Goal: Task Accomplishment & Management: Manage account settings

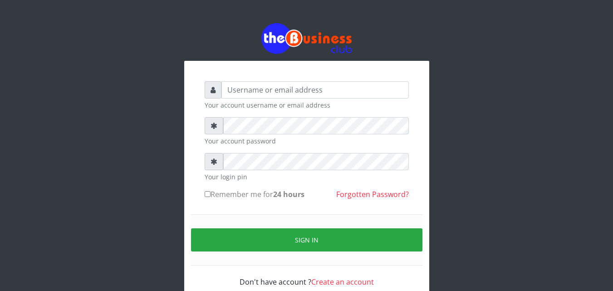
click at [233, 86] on input "text" at bounding box center [314, 89] width 187 height 17
type input "[EMAIL_ADDRESS][DOMAIN_NAME]"
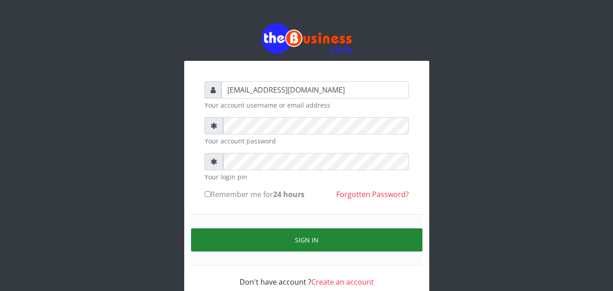
click at [278, 235] on button "Sign in" at bounding box center [306, 239] width 231 height 23
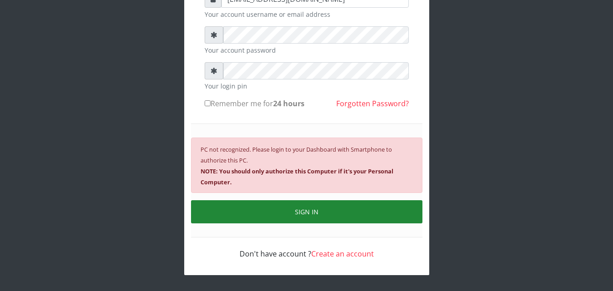
scroll to position [98, 0]
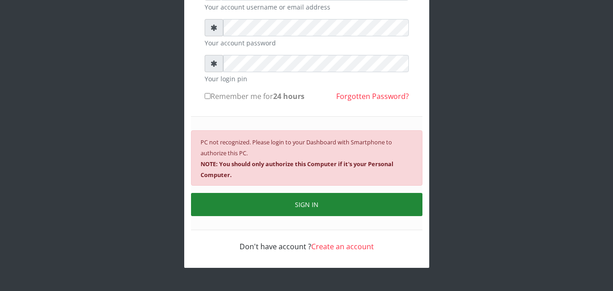
click at [317, 200] on button "SIGN IN" at bounding box center [306, 204] width 231 height 23
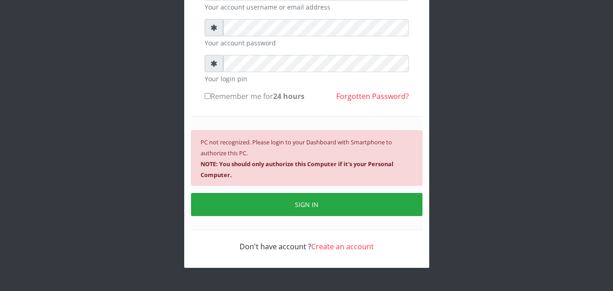
scroll to position [53, 0]
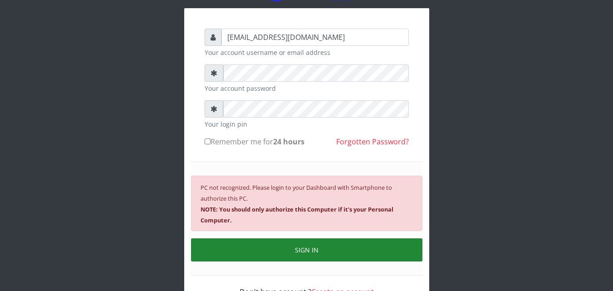
click at [299, 246] on button "SIGN IN" at bounding box center [306, 249] width 231 height 23
click at [299, 275] on div "Don't have account ? Create an account" at bounding box center [307, 286] width 204 height 22
click at [299, 246] on button "SIGN IN" at bounding box center [306, 249] width 231 height 23
click at [299, 275] on div "Don't have account ? Create an account" at bounding box center [307, 286] width 204 height 22
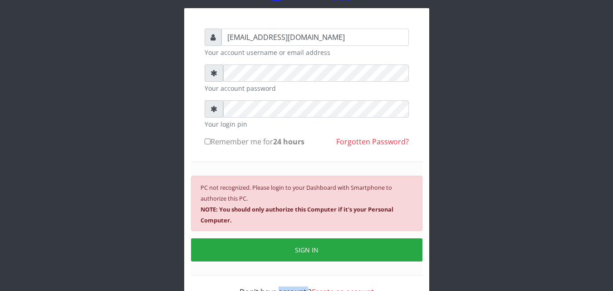
scroll to position [98, 0]
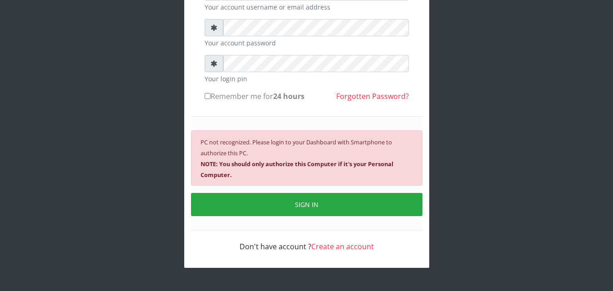
click at [254, 166] on b "NOTE: You should only authorize this Computer if it's your Personal Computer." at bounding box center [297, 169] width 193 height 19
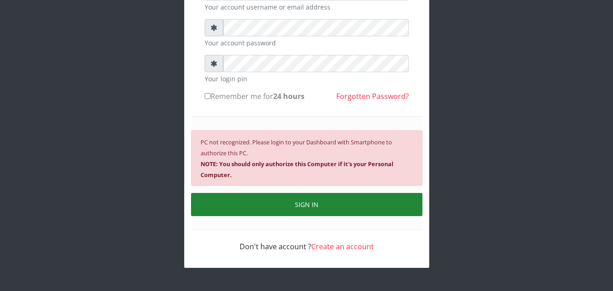
click at [282, 202] on button "SIGN IN" at bounding box center [306, 204] width 231 height 23
click at [313, 202] on button "SIGN IN" at bounding box center [306, 204] width 231 height 23
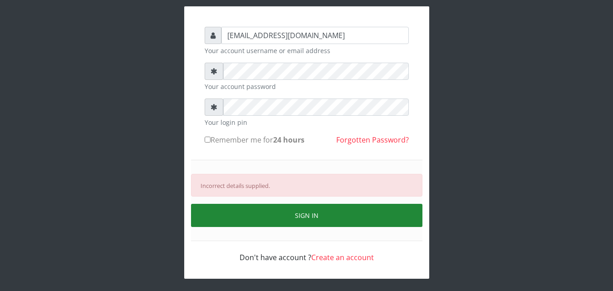
scroll to position [65, 0]
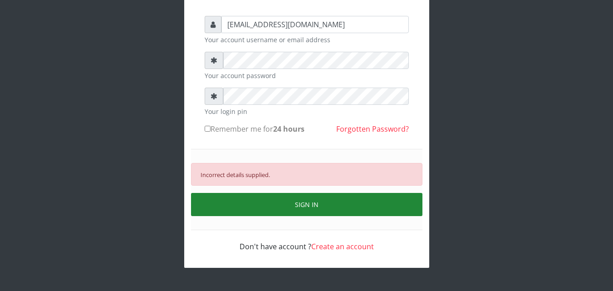
click at [292, 209] on button "SIGN IN" at bounding box center [306, 204] width 231 height 23
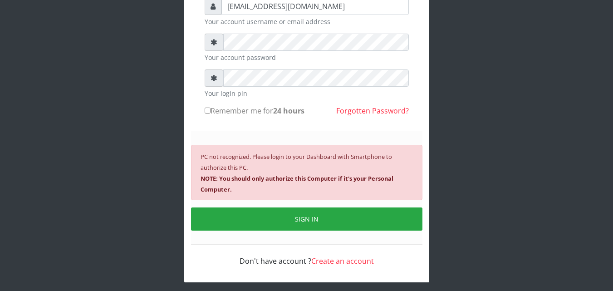
scroll to position [98, 0]
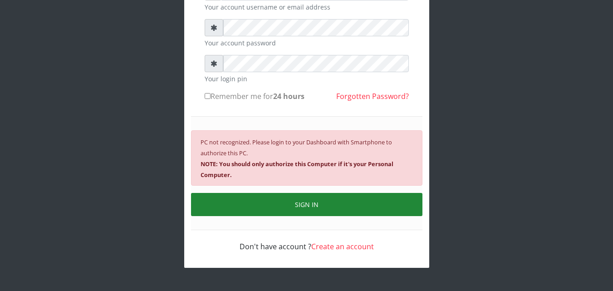
click at [268, 195] on button "SIGN IN" at bounding box center [306, 204] width 231 height 23
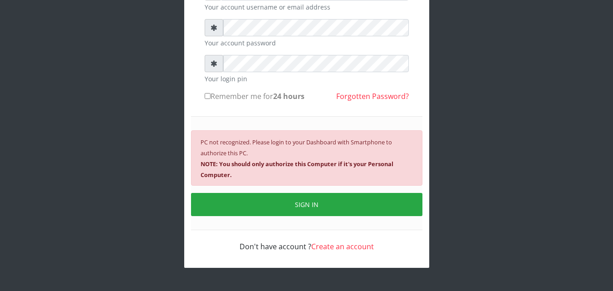
click at [271, 142] on small "PC not recognized. Please login to your Dashboard with Smartphone to authorize …" at bounding box center [297, 158] width 193 height 41
click at [243, 159] on div "PC not recognized. Please login to your Dashboard with Smartphone to authorize …" at bounding box center [306, 157] width 231 height 55
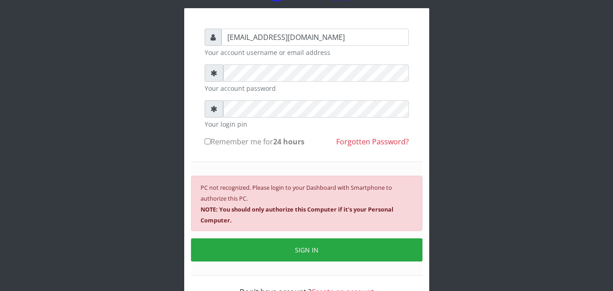
scroll to position [0, 0]
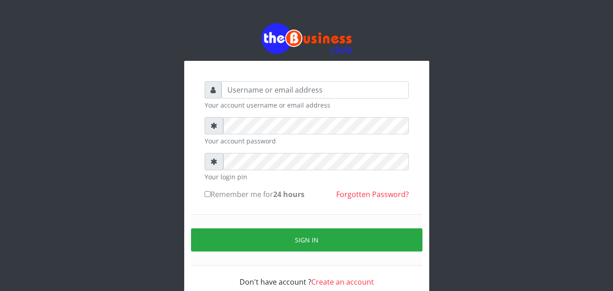
scroll to position [35, 0]
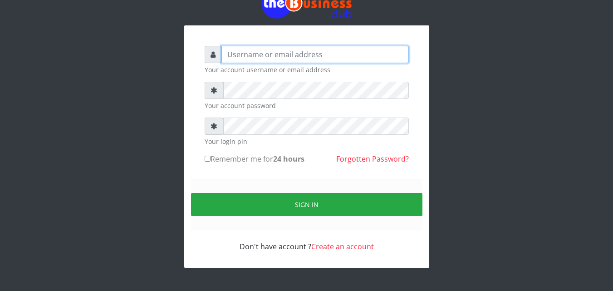
click at [231, 54] on input "text" at bounding box center [314, 54] width 187 height 17
type input "[EMAIL_ADDRESS][DOMAIN_NAME]"
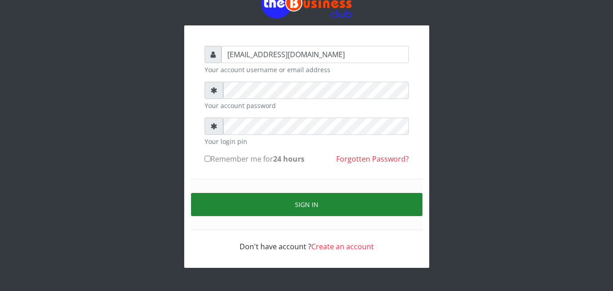
click at [248, 201] on button "Sign in" at bounding box center [306, 204] width 231 height 23
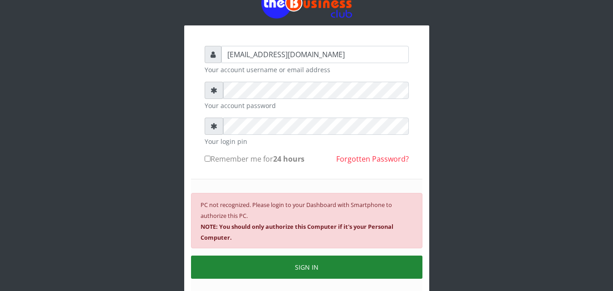
click at [368, 263] on button "SIGN IN" at bounding box center [306, 267] width 231 height 23
